Goal: Feedback & Contribution: Submit feedback/report problem

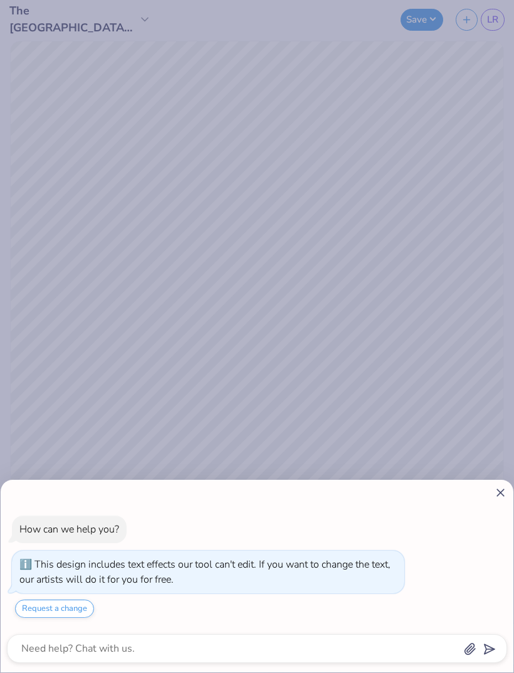
click at [501, 487] on icon at bounding box center [500, 492] width 13 height 13
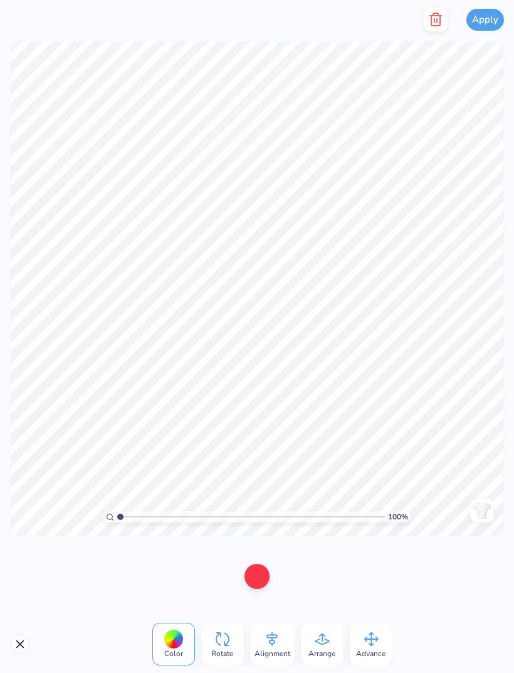
click at [267, 576] on div at bounding box center [257, 576] width 25 height 25
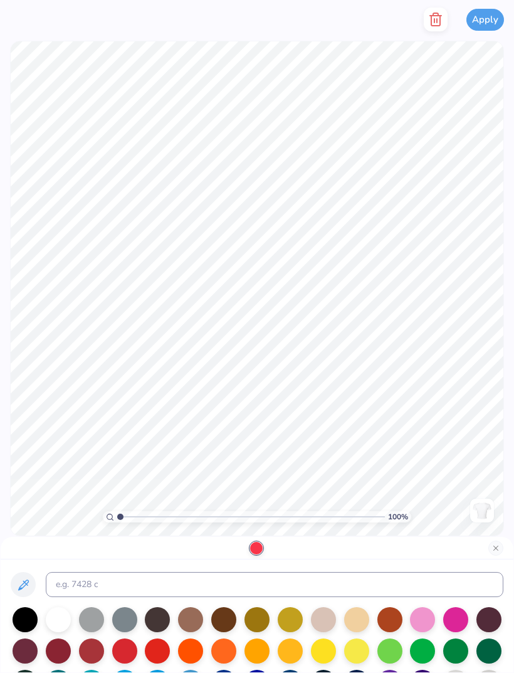
click at [198, 648] on div at bounding box center [190, 651] width 25 height 25
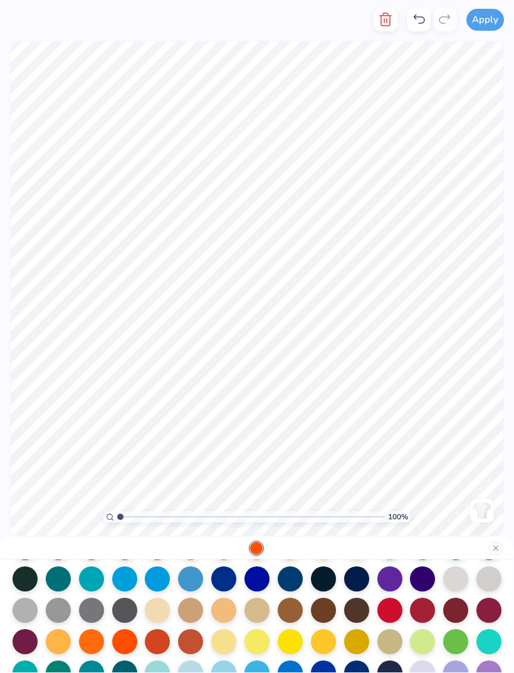
scroll to position [130, 0]
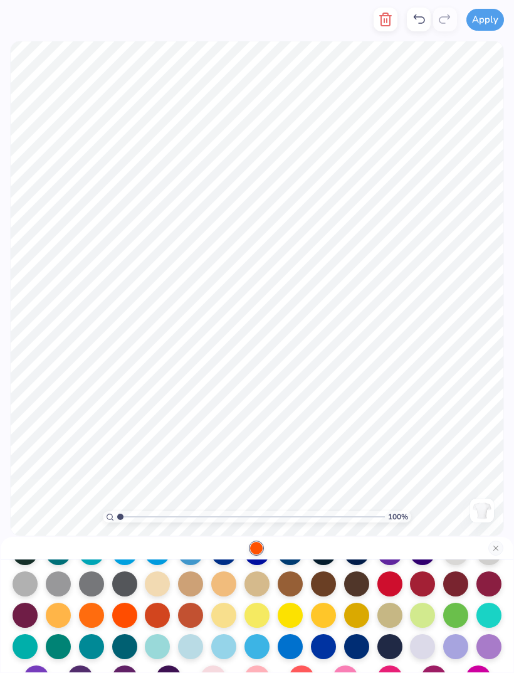
click at [158, 618] on div at bounding box center [157, 615] width 25 height 25
click at [194, 620] on div at bounding box center [190, 615] width 25 height 25
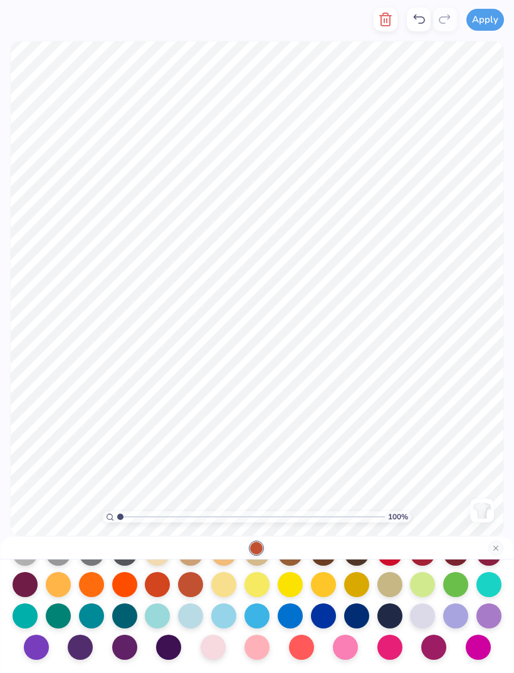
scroll to position [163, 0]
click at [261, 617] on div at bounding box center [257, 615] width 25 height 25
click at [325, 615] on div at bounding box center [323, 615] width 25 height 25
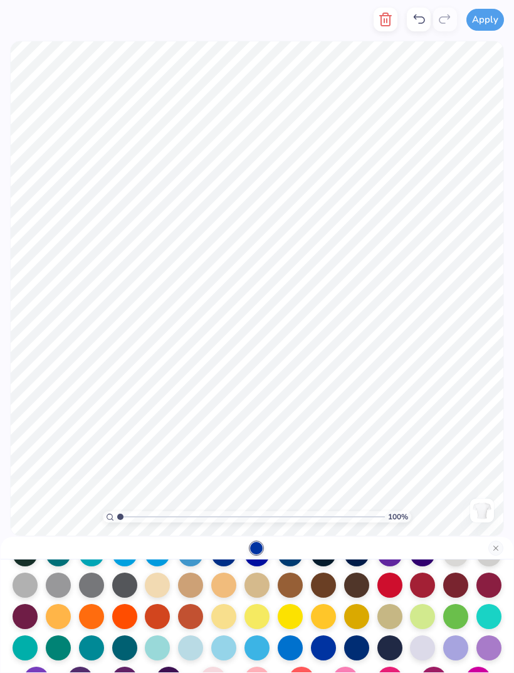
scroll to position [124, 0]
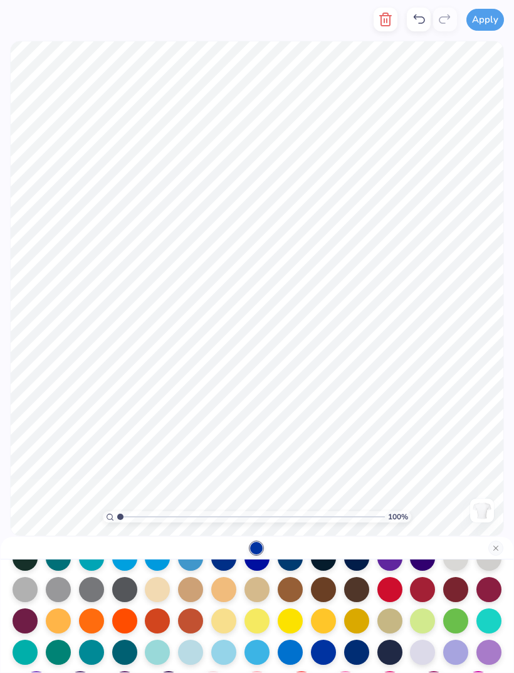
click at [187, 619] on div at bounding box center [190, 620] width 25 height 25
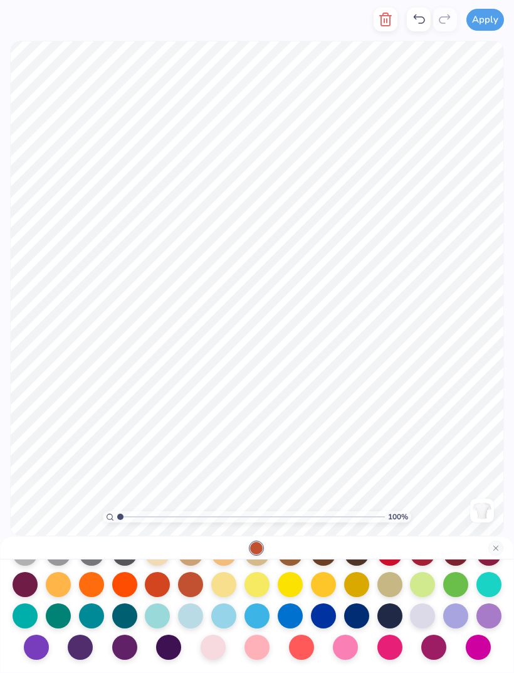
scroll to position [162, 0]
click at [291, 615] on div at bounding box center [290, 615] width 25 height 25
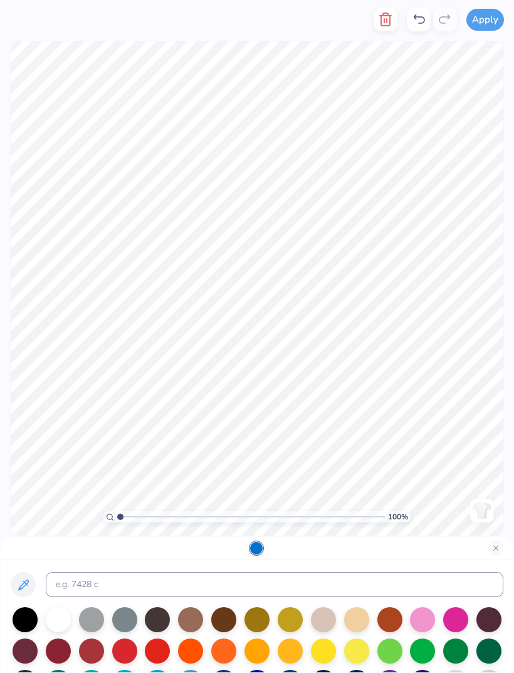
scroll to position [0, 0]
click at [482, 18] on button "Apply" at bounding box center [486, 20] width 38 height 22
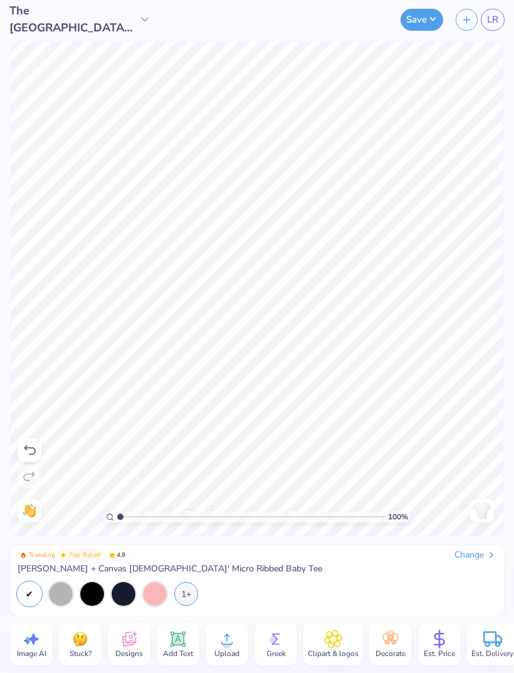
click at [432, 13] on button "Save" at bounding box center [422, 20] width 43 height 22
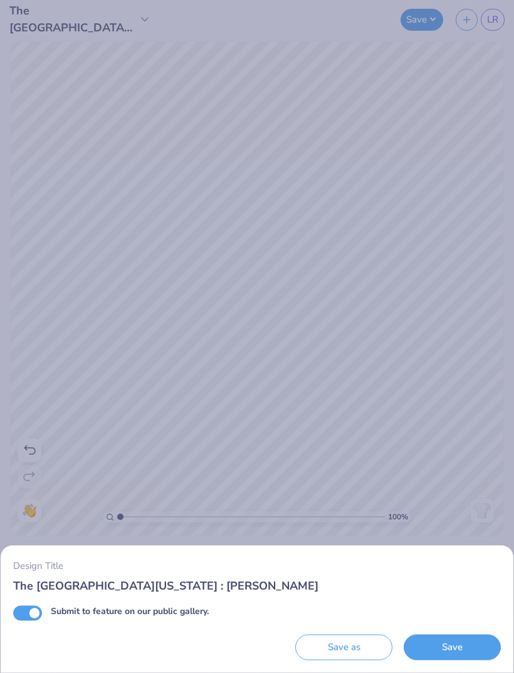
click at [429, 645] on button "Save" at bounding box center [452, 648] width 97 height 26
click at [442, 206] on div "Design Title The University of Texas at Austin : Lily Rowe Submit to feature on…" at bounding box center [257, 336] width 514 height 673
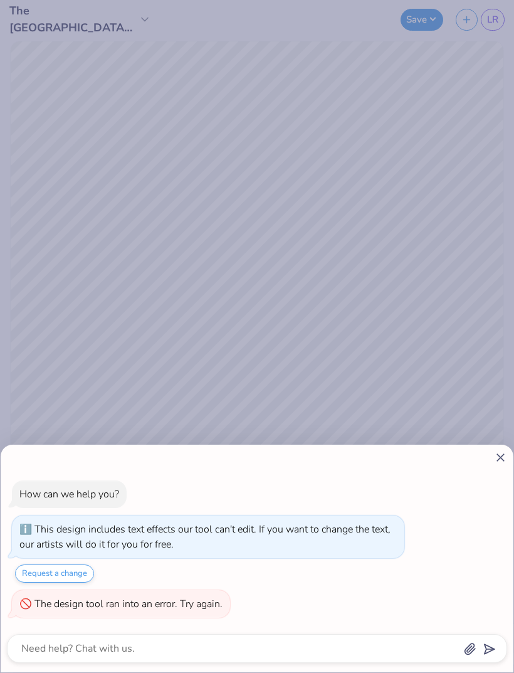
click at [504, 463] on icon at bounding box center [500, 457] width 13 height 13
type textarea "x"
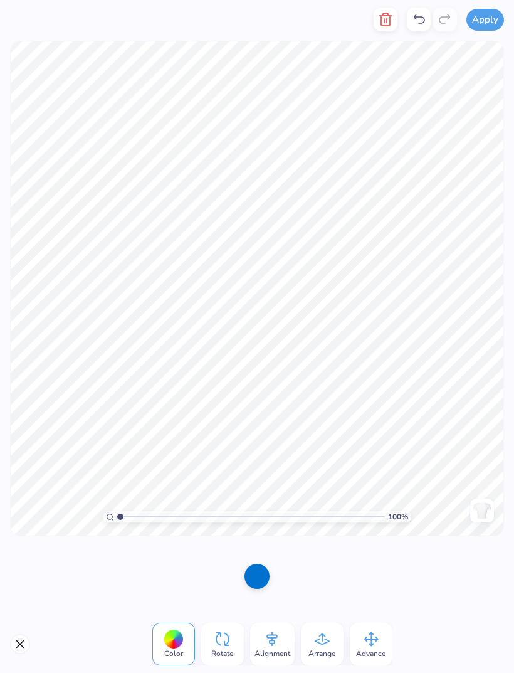
click at [490, 22] on button "Apply" at bounding box center [486, 20] width 38 height 22
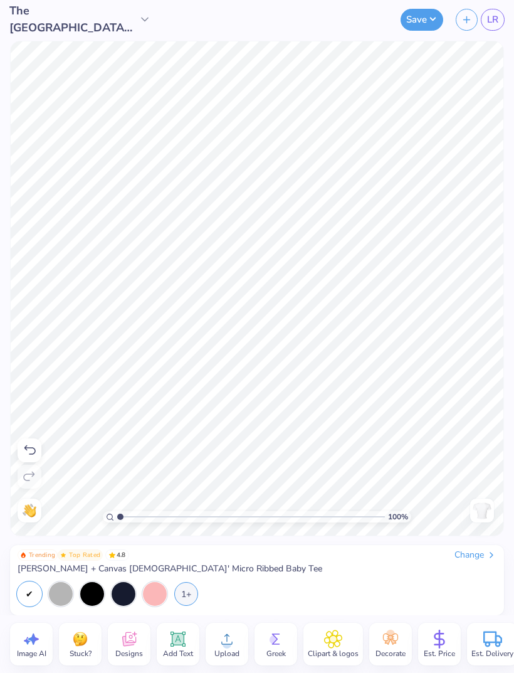
click at [497, 28] on link "LR" at bounding box center [493, 20] width 24 height 22
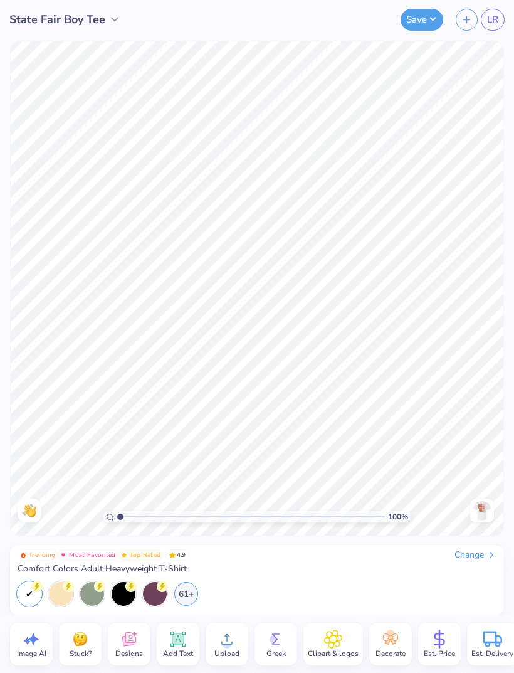
click at [82, 647] on img at bounding box center [80, 639] width 19 height 19
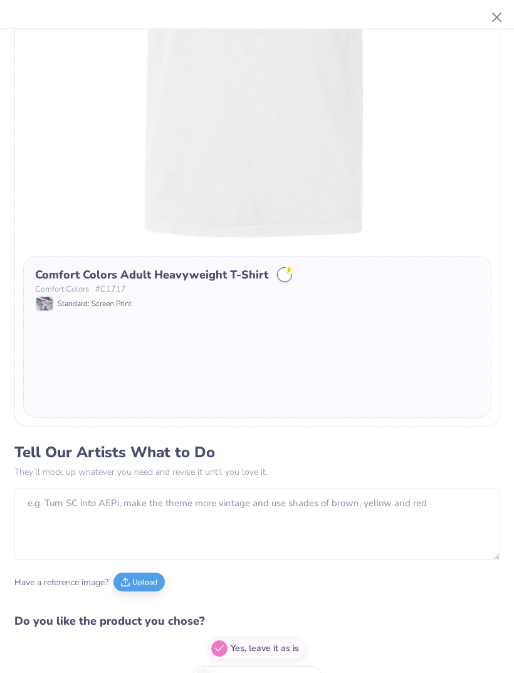
scroll to position [263, 0]
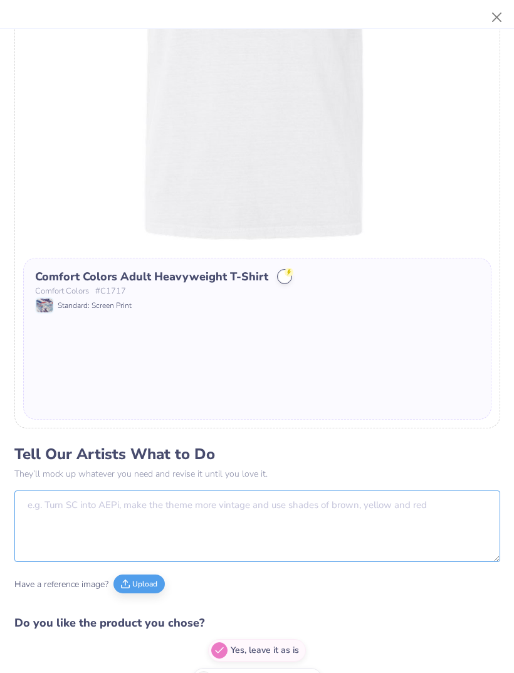
click at [374, 517] on textarea at bounding box center [257, 527] width 486 height 72
click at [403, 516] on textarea "Can we keep the original “Texas state fair”" at bounding box center [257, 527] width 486 height 72
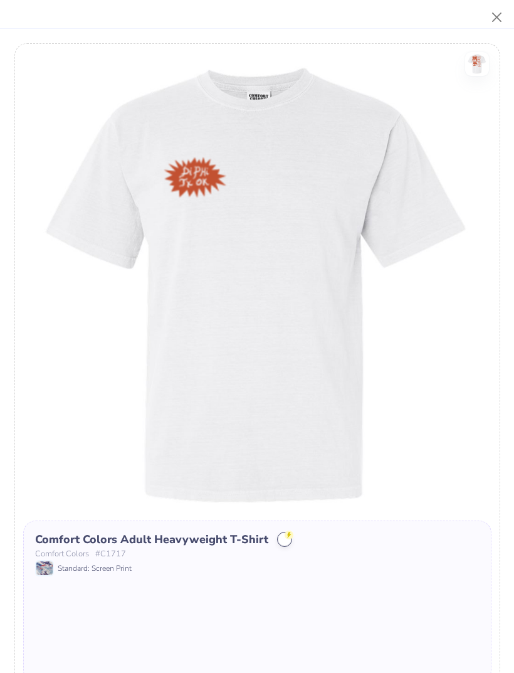
scroll to position [0, 0]
type textarea "Can we keep the original “Texas state fair” the state fair isn’t in Austin"
click at [493, 19] on button "Close" at bounding box center [498, 18] width 24 height 24
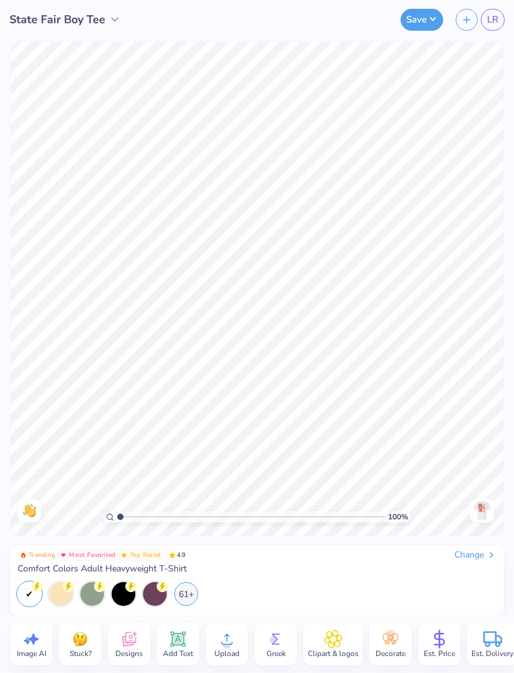
click at [488, 20] on span "LR" at bounding box center [492, 20] width 11 height 14
click at [84, 649] on span "Stuck?" at bounding box center [81, 654] width 22 height 10
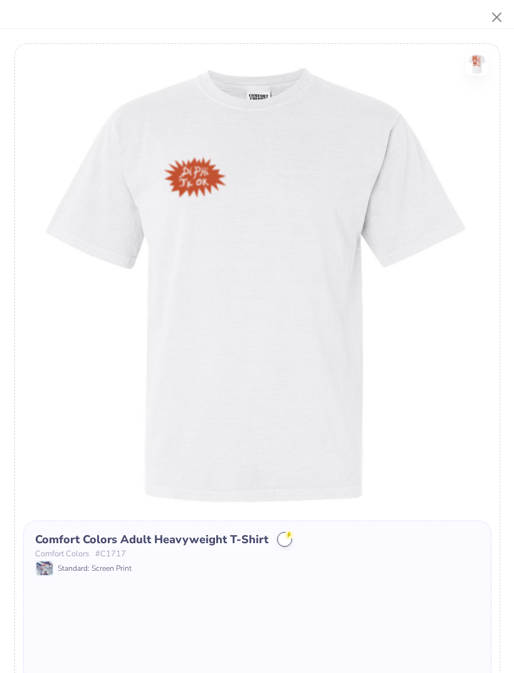
click at [495, 21] on button "Close" at bounding box center [498, 18] width 24 height 24
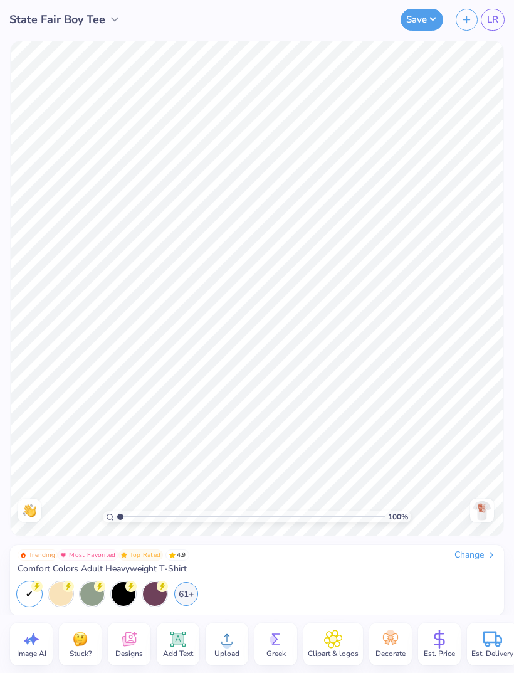
click at [491, 21] on span "LR" at bounding box center [492, 20] width 11 height 14
click at [481, 512] on img at bounding box center [482, 511] width 20 height 20
click at [495, 25] on span "LR" at bounding box center [492, 20] width 11 height 14
